Goal: Task Accomplishment & Management: Manage account settings

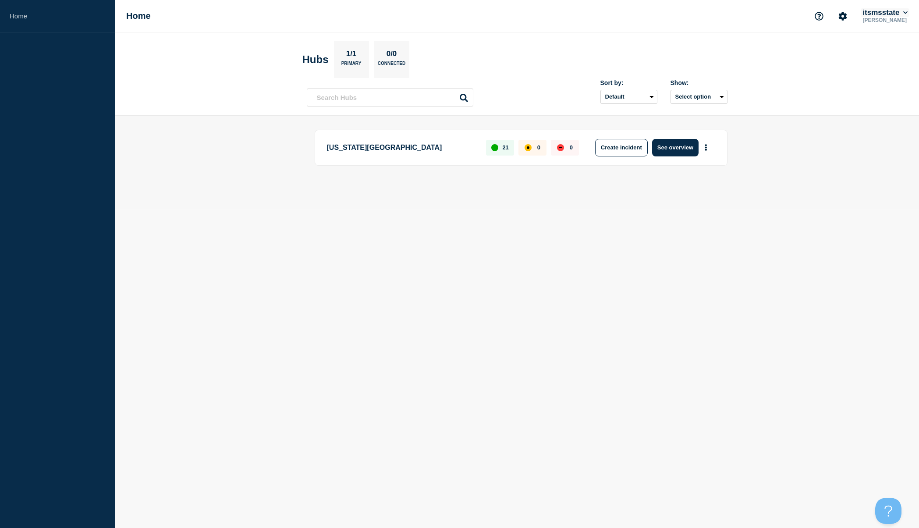
click at [906, 13] on icon at bounding box center [905, 12] width 5 height 5
click at [650, 234] on body "Home Home itsmsstate [PERSON_NAME] Account itsmsstate User User settings Securi…" at bounding box center [459, 264] width 919 height 528
click at [839, 18] on icon "Account settings" at bounding box center [843, 16] width 8 height 8
click at [533, 238] on body "Home Home Account settings Team Members itsmsstate [PERSON_NAME] Hubs 1/1 Prima…" at bounding box center [459, 264] width 919 height 528
click at [22, 14] on link "Home" at bounding box center [57, 16] width 115 height 32
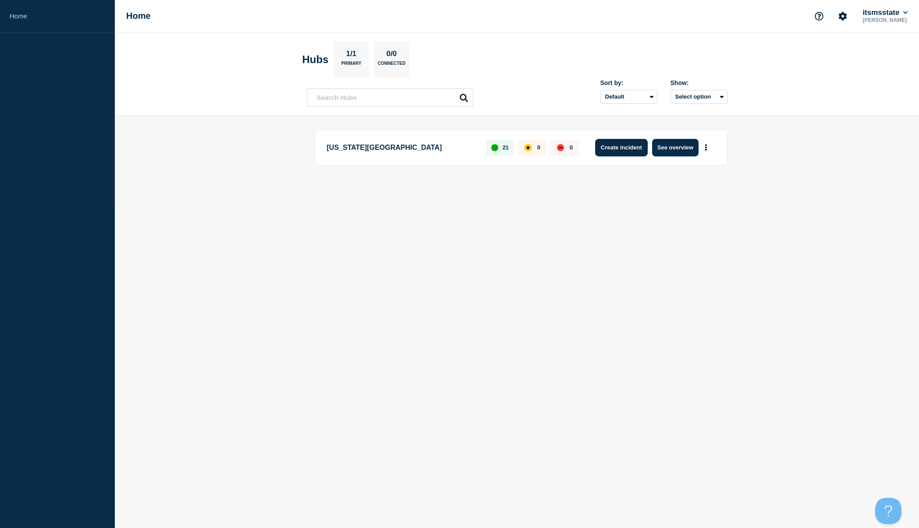
click at [614, 147] on button "Create incident" at bounding box center [621, 148] width 53 height 18
click at [629, 145] on button "Create incident" at bounding box center [621, 148] width 53 height 18
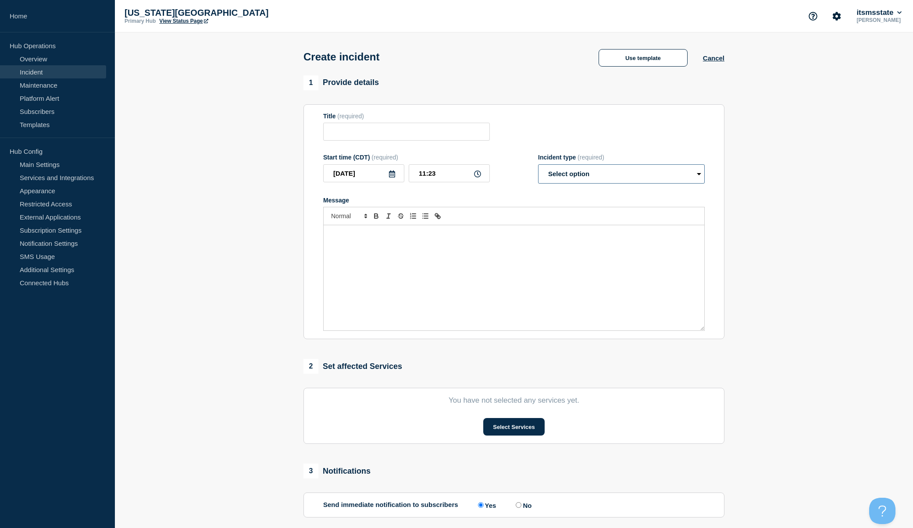
click at [606, 175] on select "Select option Investigating Identified Monitoring" at bounding box center [621, 173] width 167 height 19
click at [483, 268] on div "Message" at bounding box center [513, 277] width 380 height 105
click at [881, 129] on section "1 Provide details Title (required) Start time (CDT) (required) [DATE] 11:23 Inc…" at bounding box center [514, 326] width 798 height 502
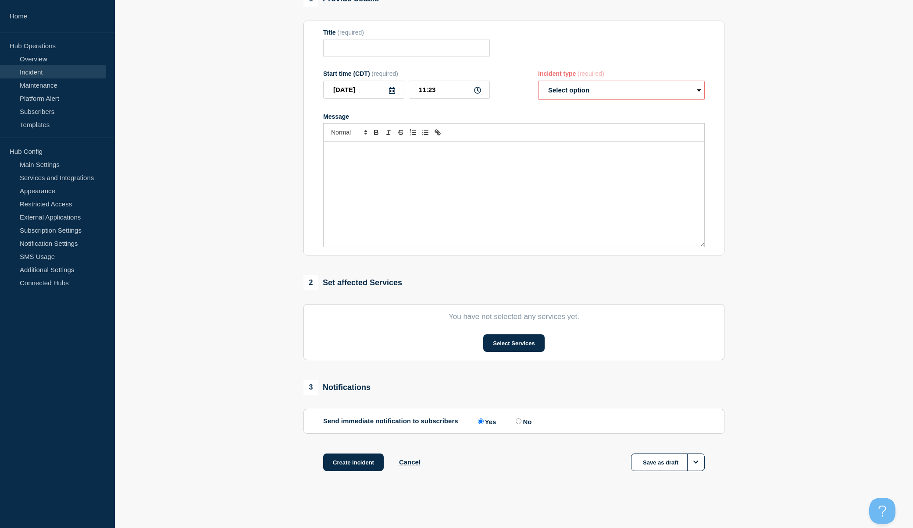
scroll to position [86, 0]
click at [512, 338] on button "Select Services" at bounding box center [513, 343] width 61 height 18
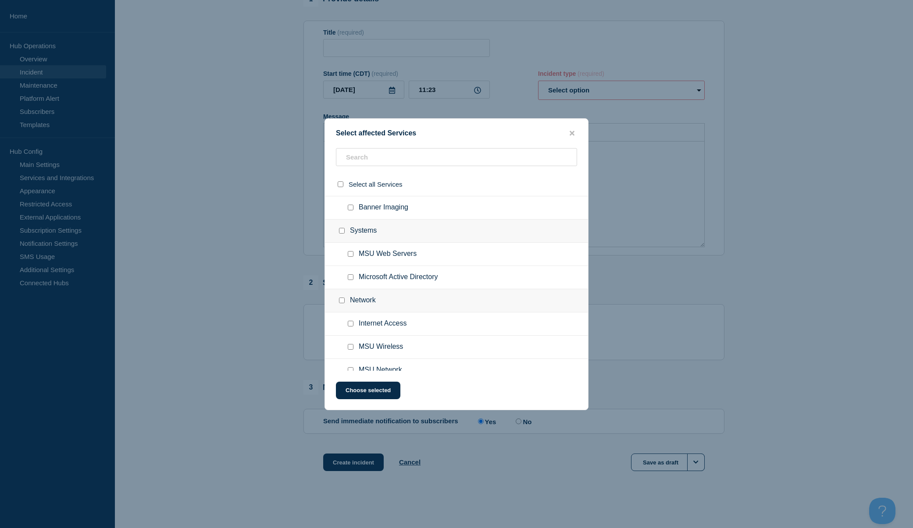
scroll to position [406, 0]
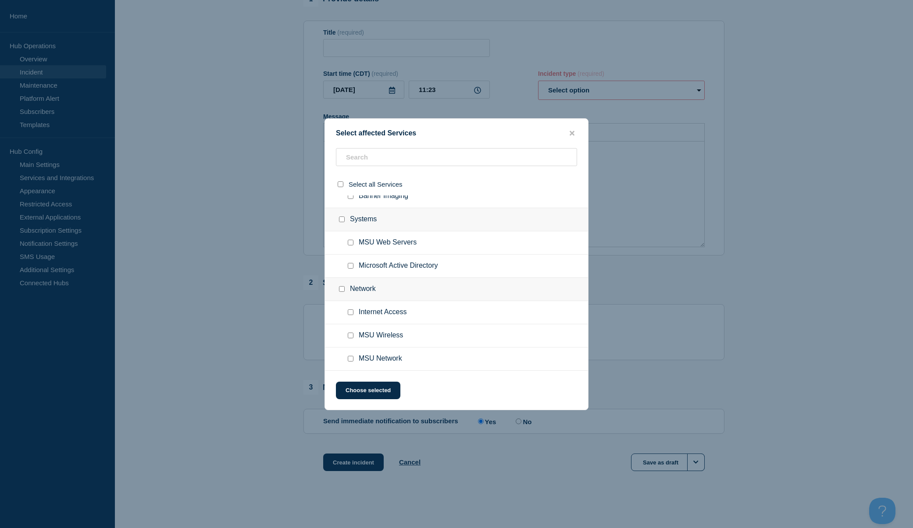
drag, startPoint x: 352, startPoint y: 335, endPoint x: 352, endPoint y: 342, distance: 7.1
click at [351, 335] on input "MSU Wireless checkbox" at bounding box center [351, 336] width 6 height 6
checkbox input "true"
click at [375, 390] on button "Choose selected" at bounding box center [368, 391] width 64 height 18
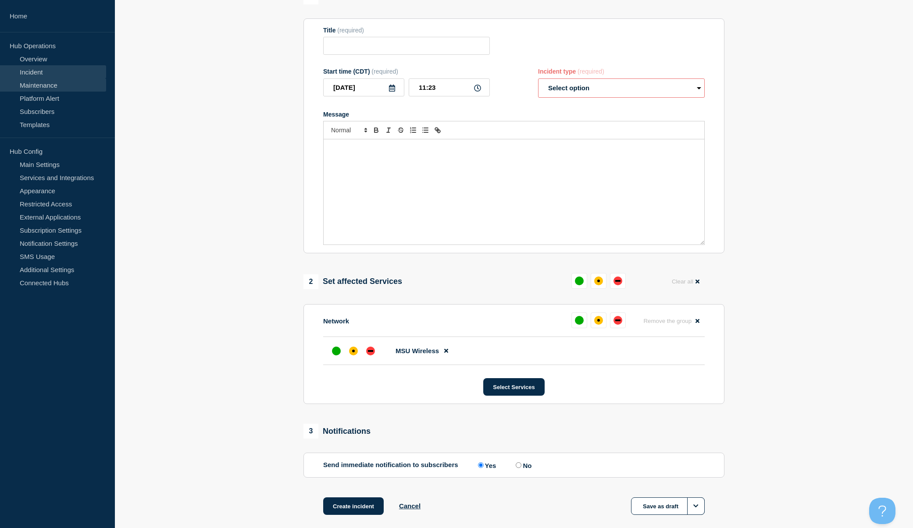
click at [43, 86] on link "Maintenance" at bounding box center [53, 84] width 106 height 13
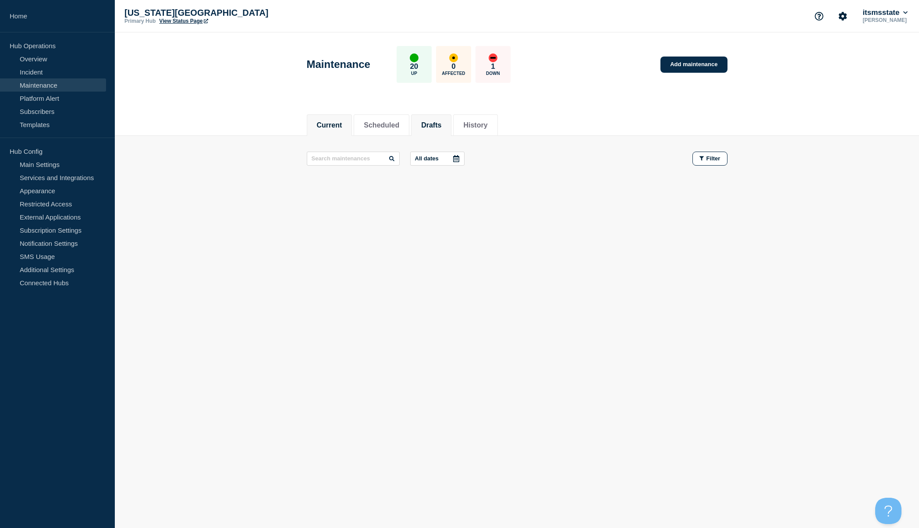
click at [441, 124] on button "Drafts" at bounding box center [431, 125] width 20 height 8
click at [483, 128] on button "History" at bounding box center [475, 125] width 24 height 8
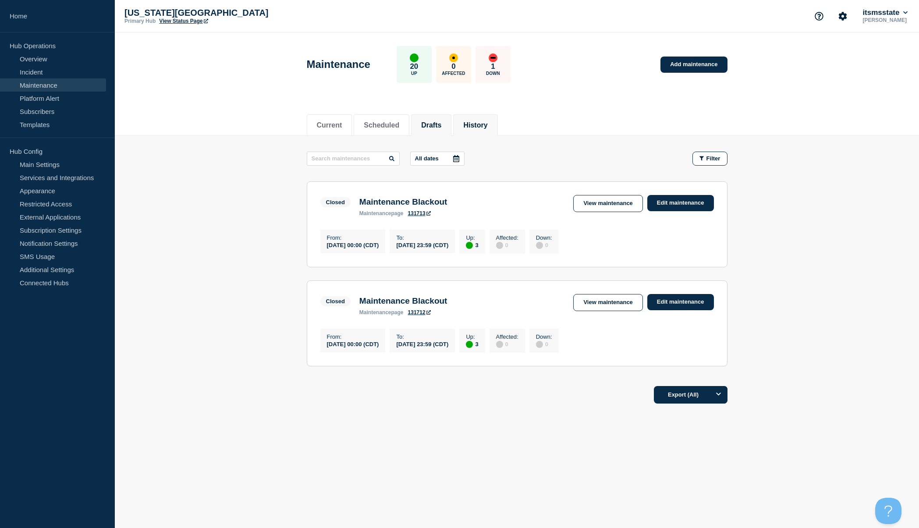
click at [433, 126] on button "Drafts" at bounding box center [431, 125] width 20 height 8
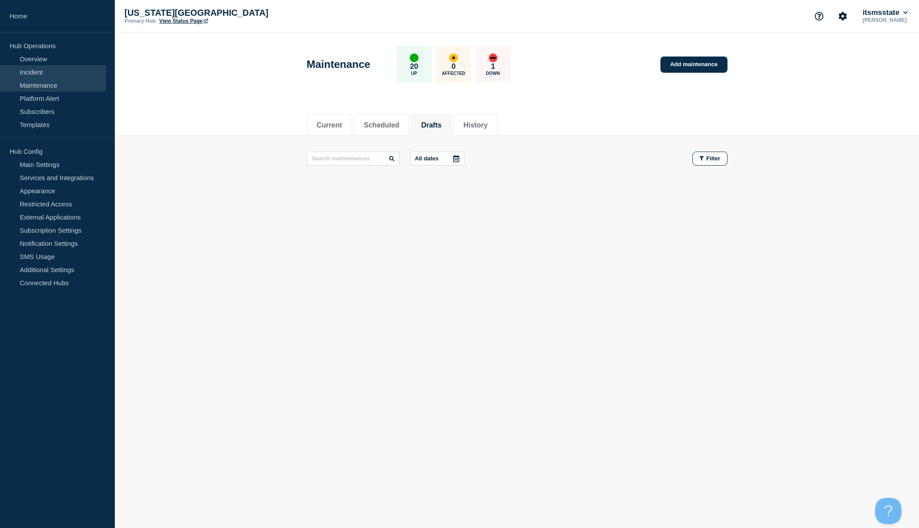
click at [43, 70] on link "Incident" at bounding box center [53, 71] width 106 height 13
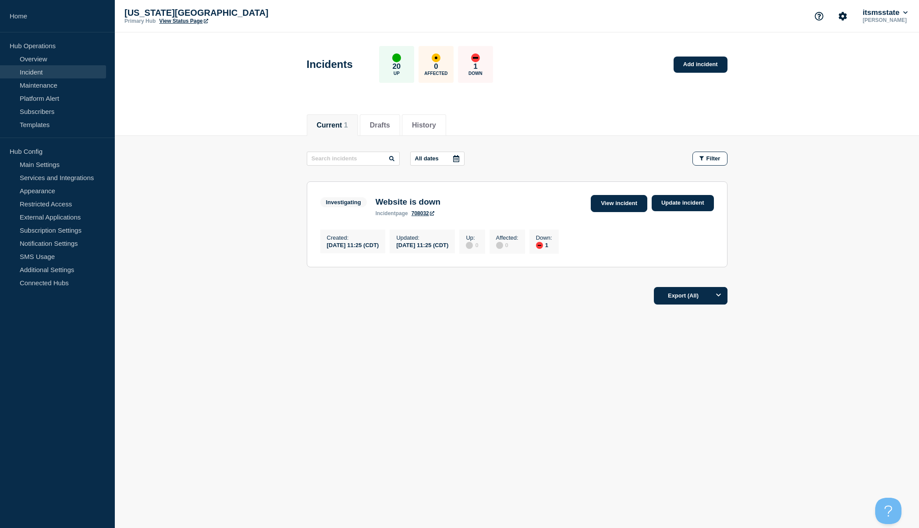
click at [612, 206] on link "View incident" at bounding box center [619, 203] width 57 height 17
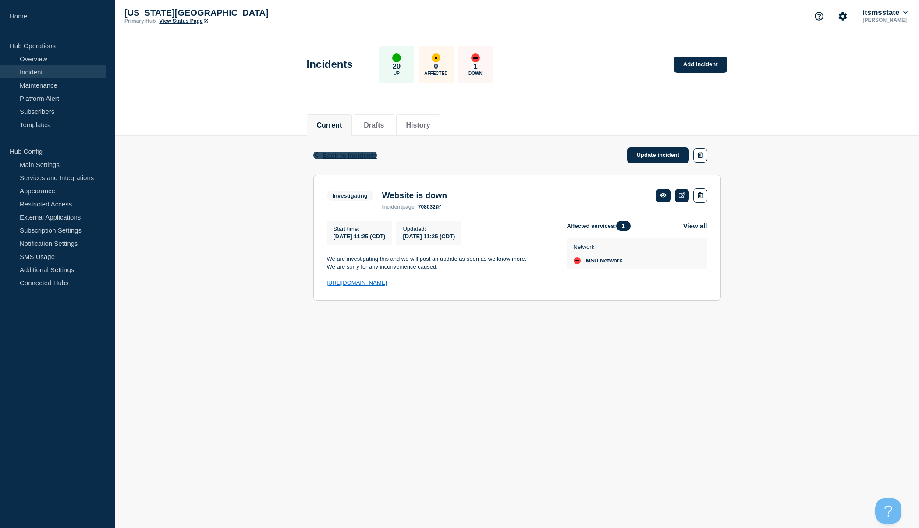
click at [325, 154] on span "Back to Incidents" at bounding box center [350, 155] width 54 height 7
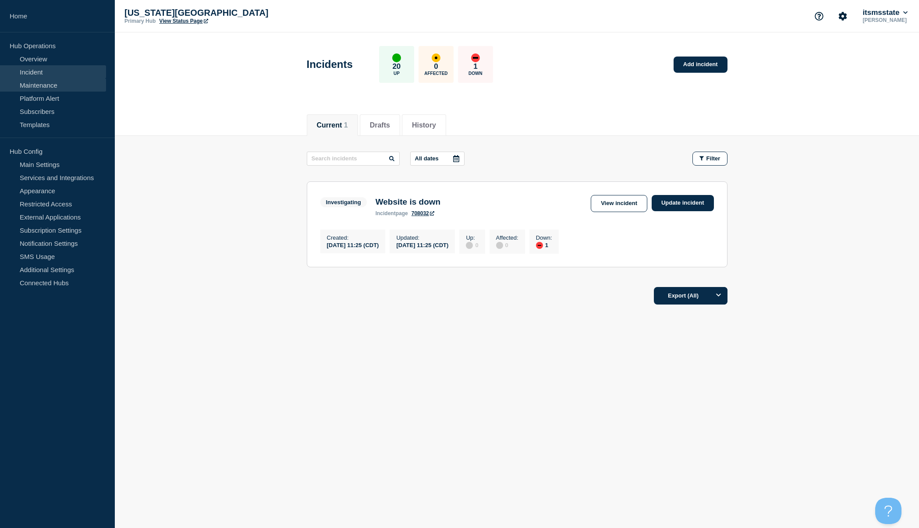
click at [34, 87] on link "Maintenance" at bounding box center [53, 84] width 106 height 13
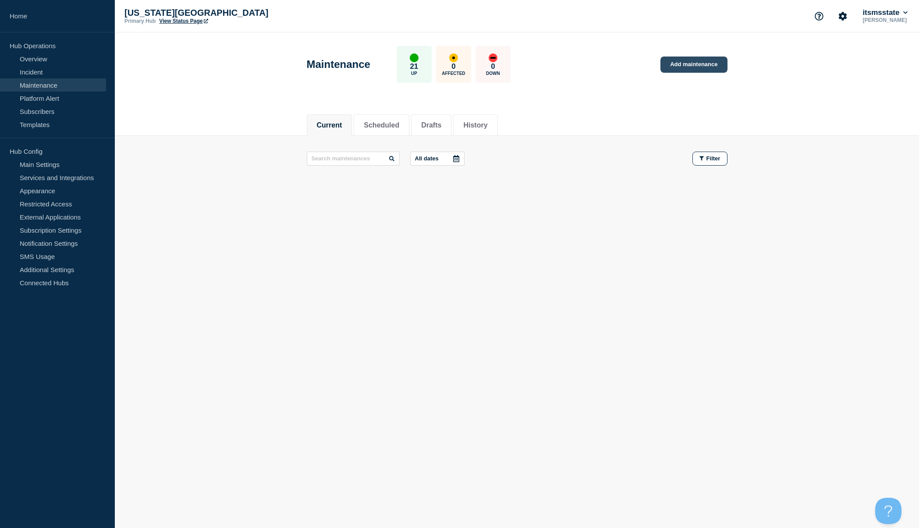
click at [700, 63] on link "Add maintenance" at bounding box center [694, 65] width 67 height 16
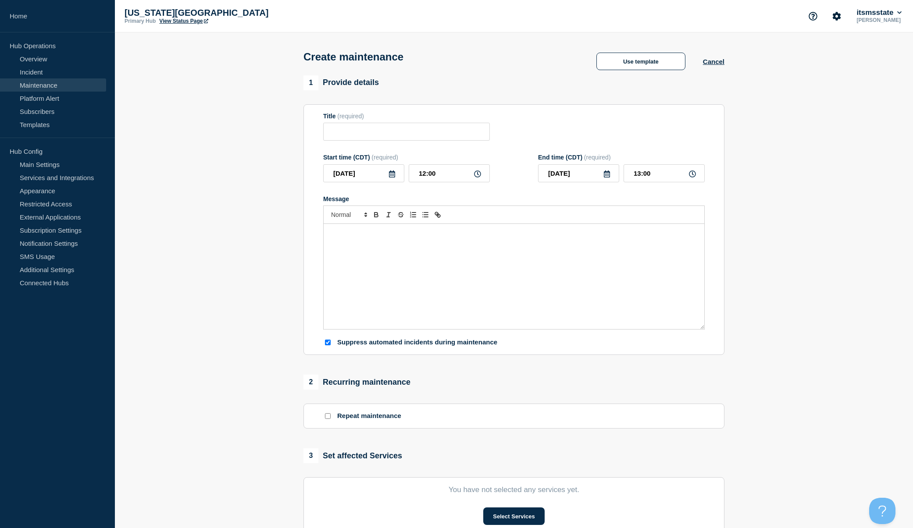
checkbox input "true"
click at [358, 158] on div "Start time (CDT) (required)" at bounding box center [406, 157] width 167 height 7
click at [362, 158] on div "Start time (CDT) (required)" at bounding box center [406, 157] width 167 height 7
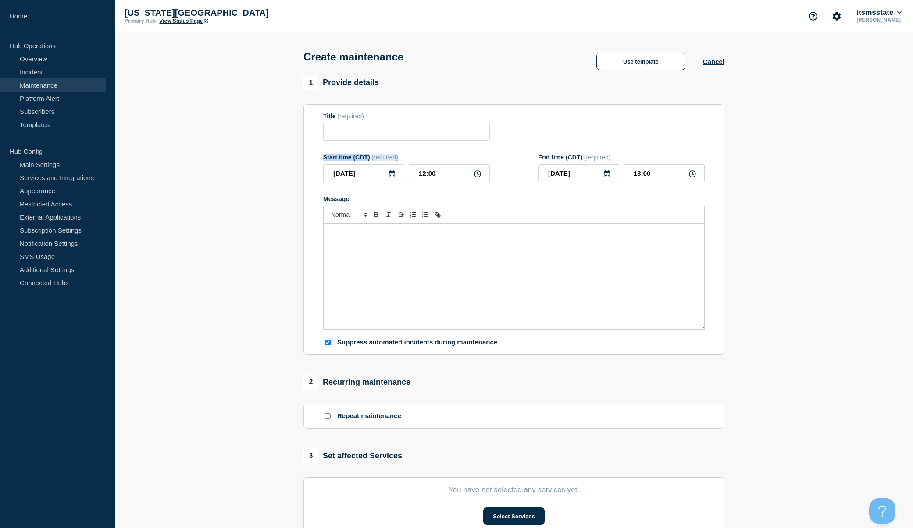
click at [362, 158] on div "Start time (CDT) (required)" at bounding box center [406, 157] width 167 height 7
click at [149, 255] on section "1 Provide details Title (required) Start time (CDT) (required) 2025-09-04 12:00…" at bounding box center [514, 379] width 798 height 608
click at [40, 60] on link "Overview" at bounding box center [53, 58] width 106 height 13
